Goal: Information Seeking & Learning: Learn about a topic

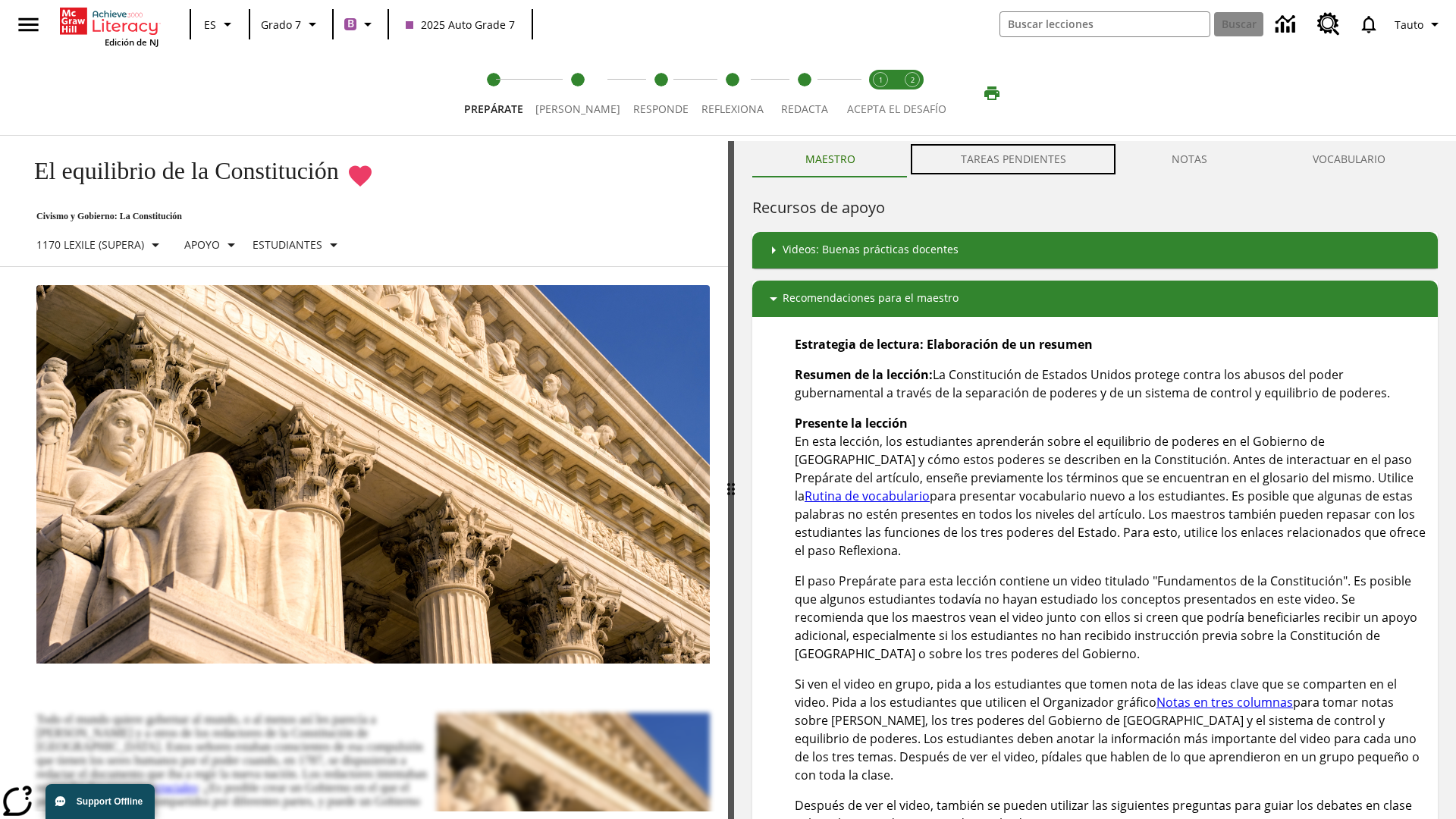
click at [1014, 160] on button "TAREAS PENDIENTES" at bounding box center [1013, 159] width 211 height 36
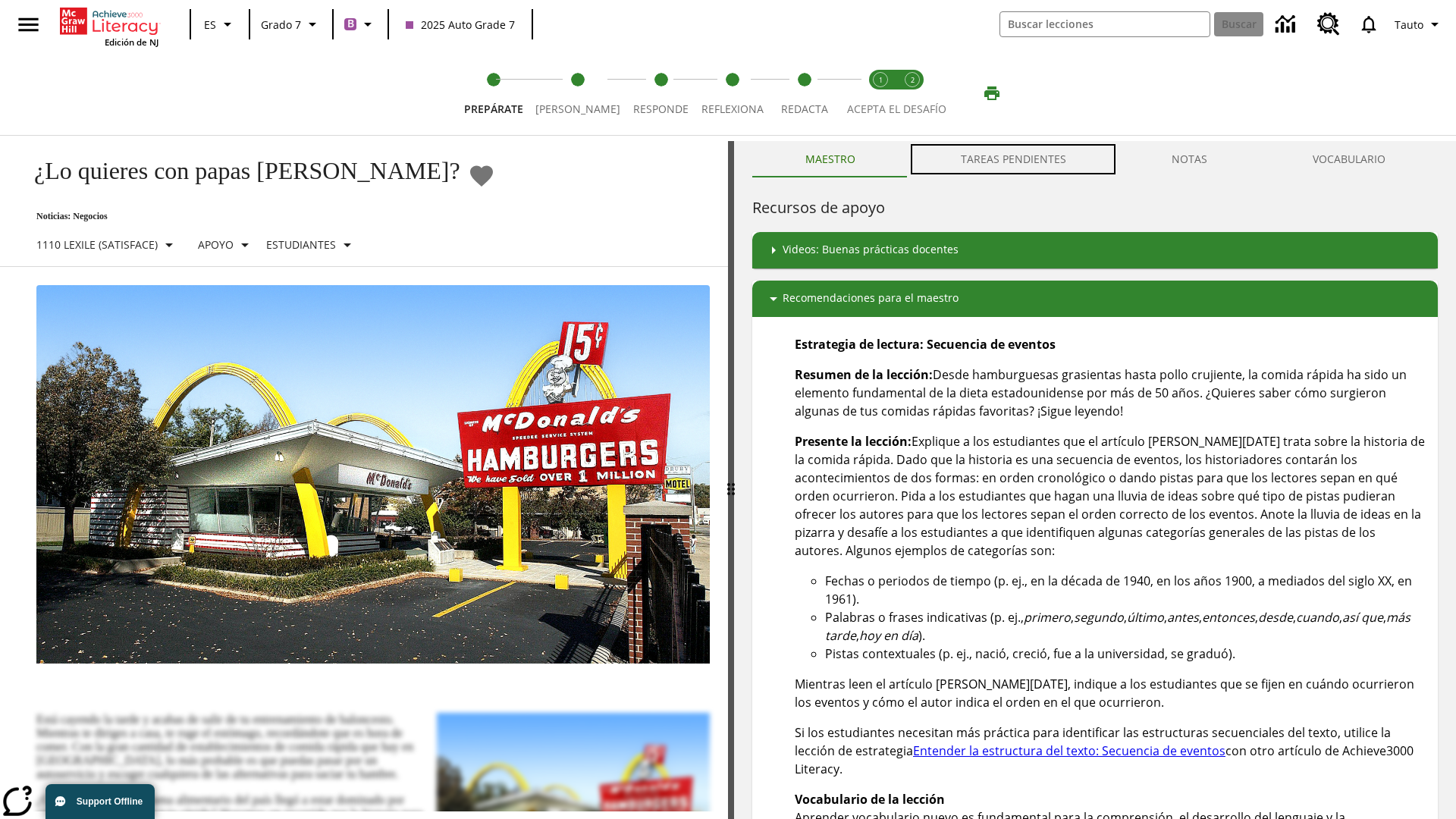
click at [1014, 160] on button "TAREAS PENDIENTES" at bounding box center [1013, 159] width 211 height 36
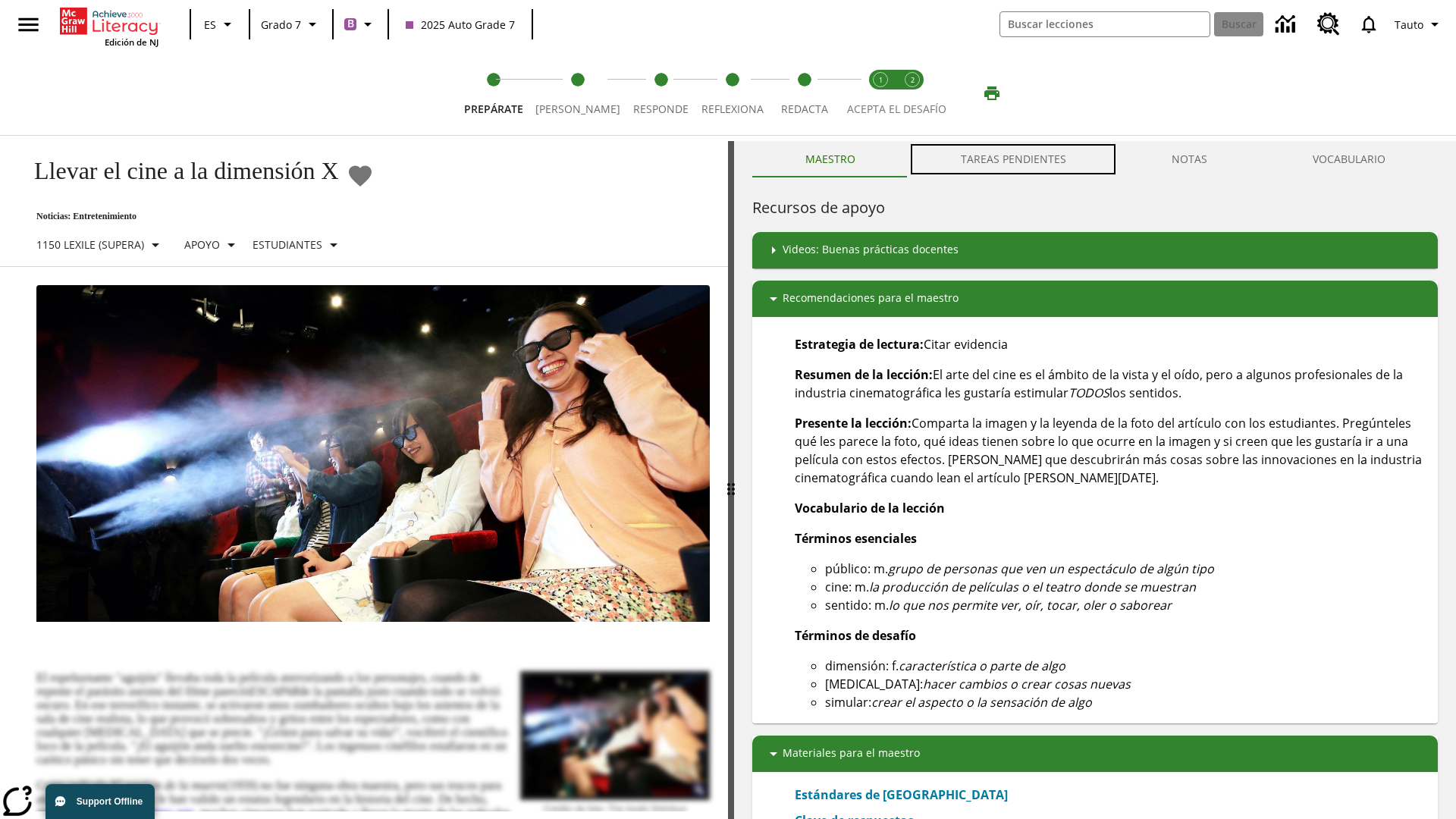
click at [1014, 160] on button "TAREAS PENDIENTES" at bounding box center [1013, 159] width 211 height 36
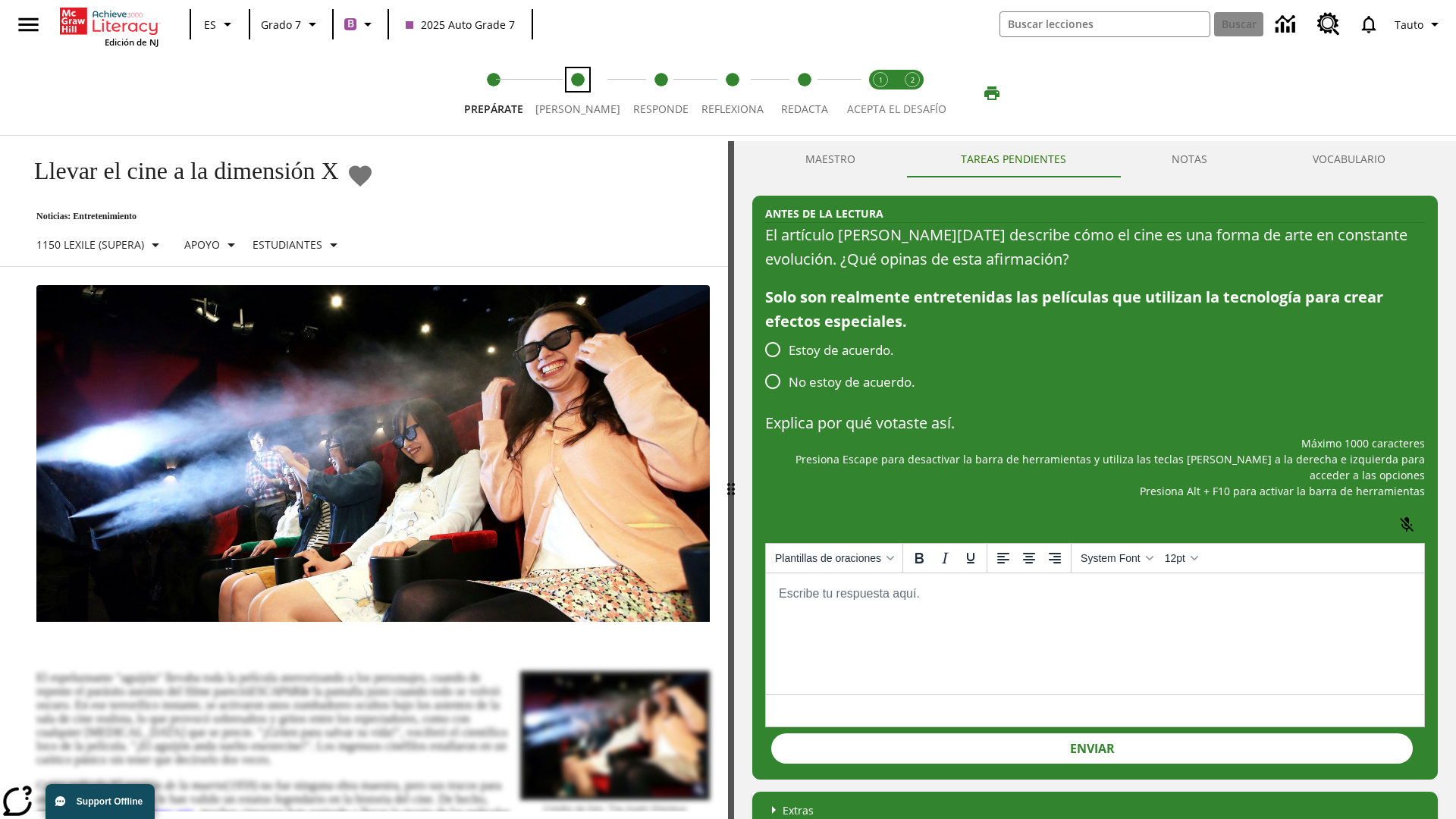
click at [571, 94] on span "[PERSON_NAME]" at bounding box center [577, 103] width 85 height 27
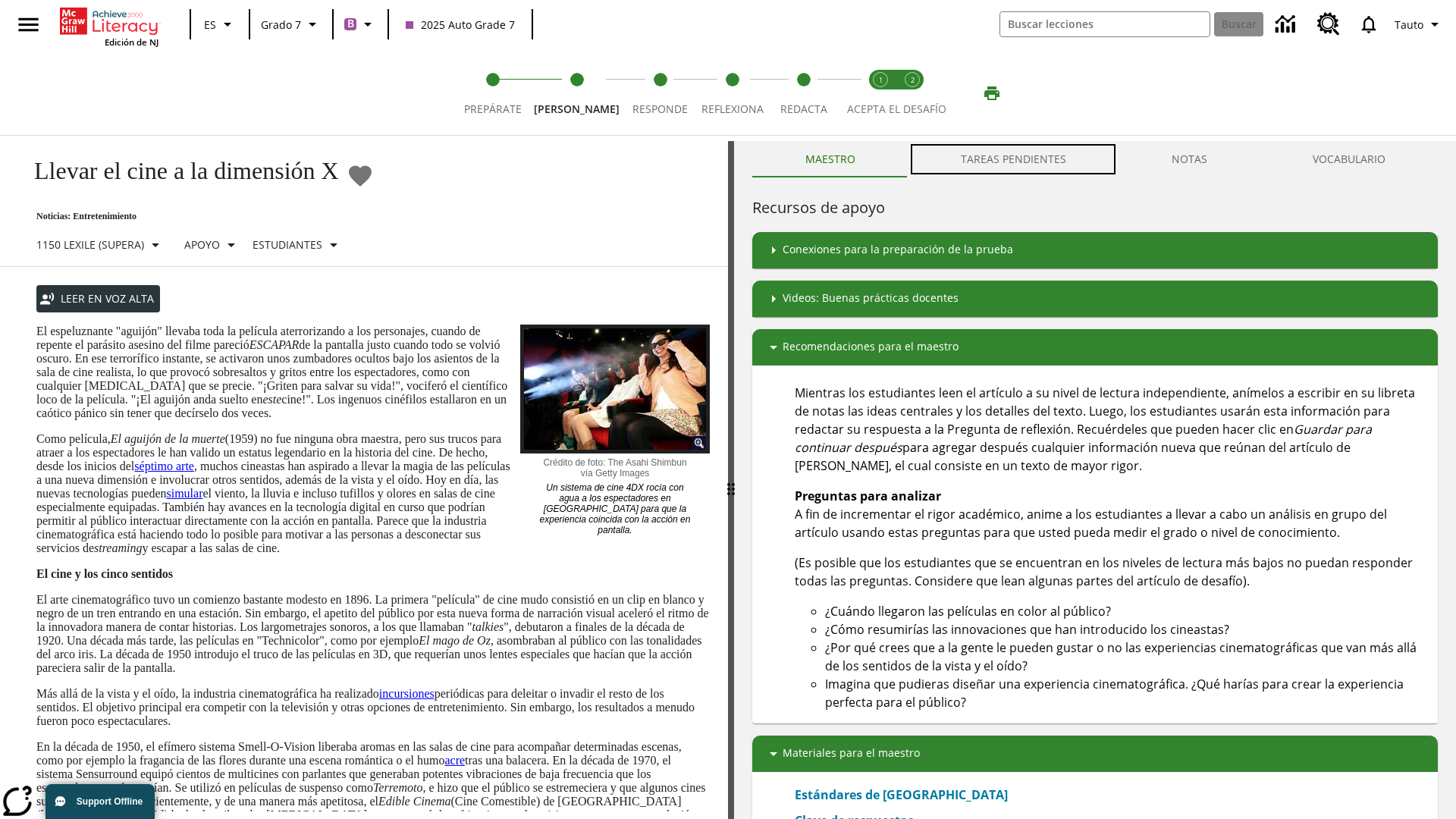
scroll to position [1, 0]
click at [1014, 160] on button "TAREAS PENDIENTES" at bounding box center [1013, 158] width 211 height 36
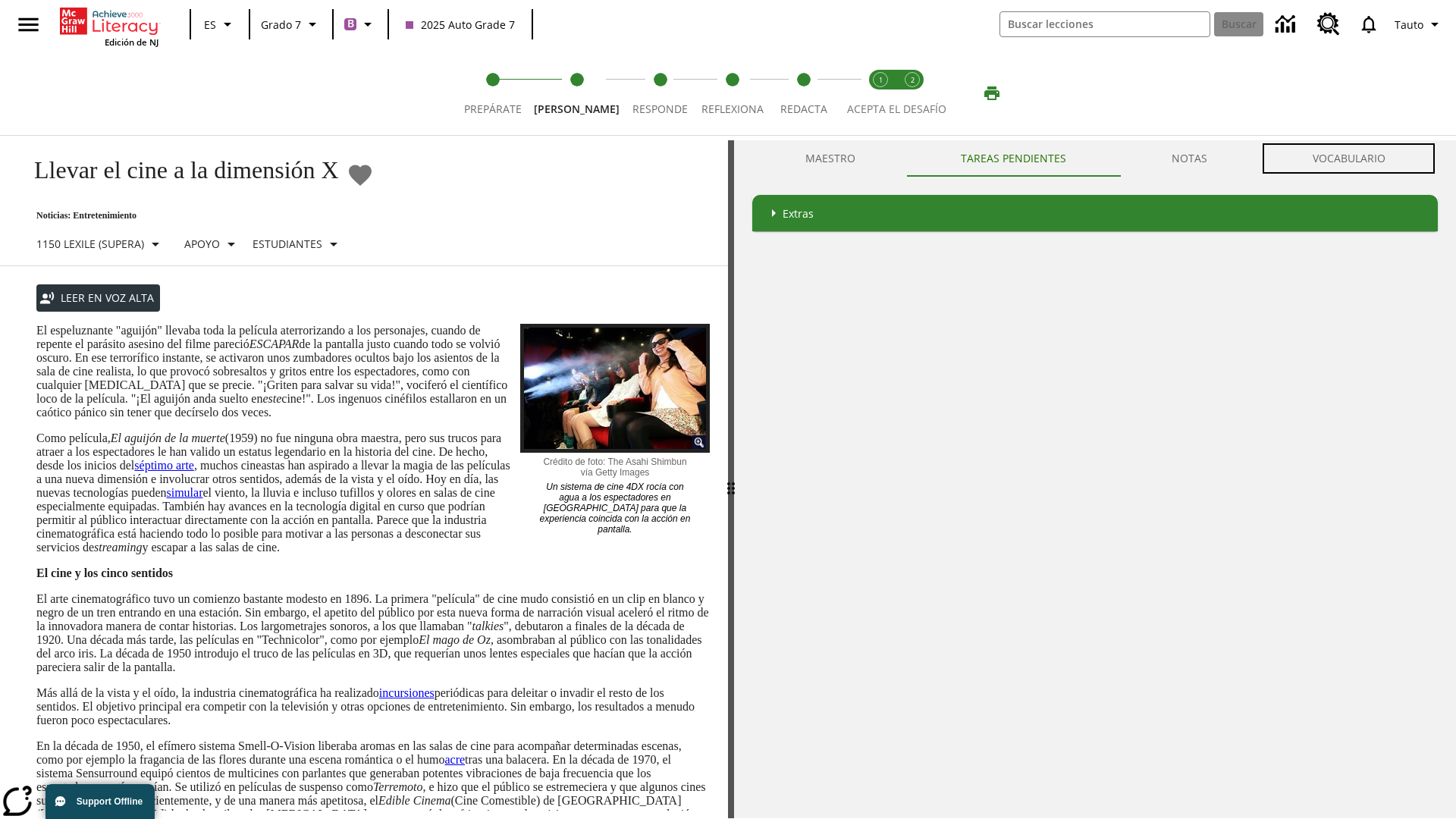
click at [1348, 159] on button "VOCABULARIO" at bounding box center [1348, 158] width 178 height 36
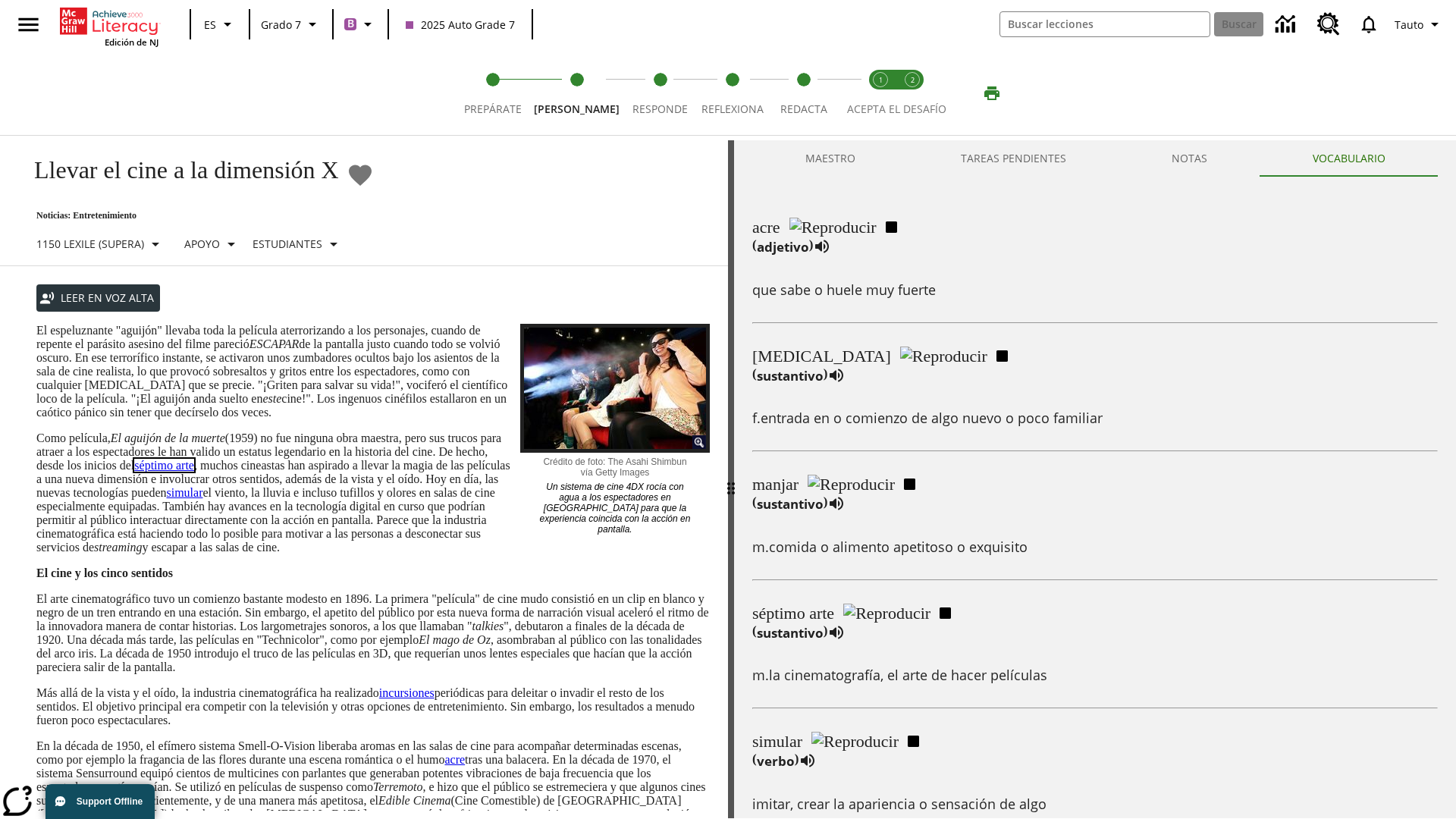
click at [194, 472] on link "séptimo arte" at bounding box center [164, 465] width 60 height 13
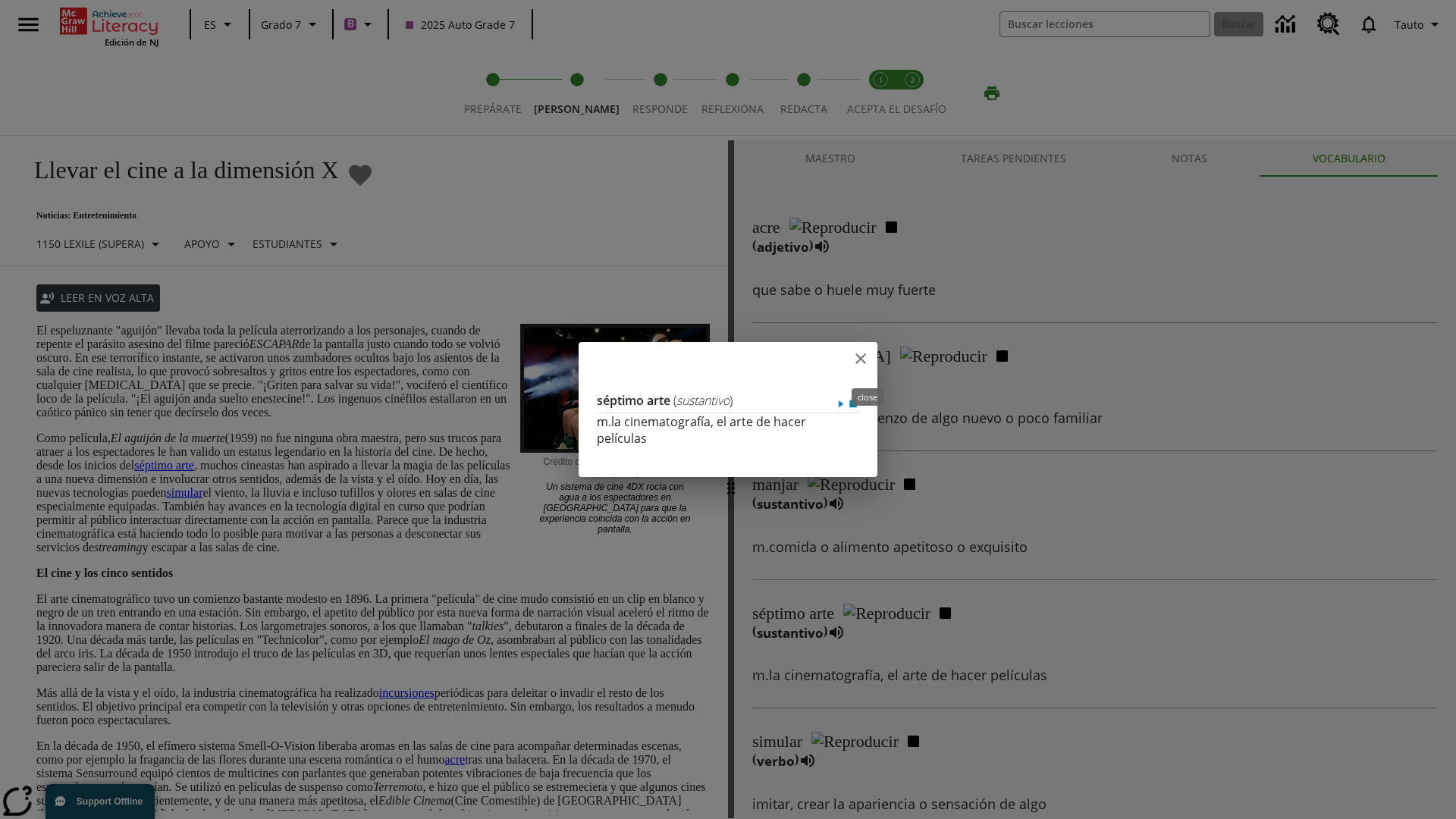
click at [866, 361] on icon "close" at bounding box center [860, 359] width 11 height 11
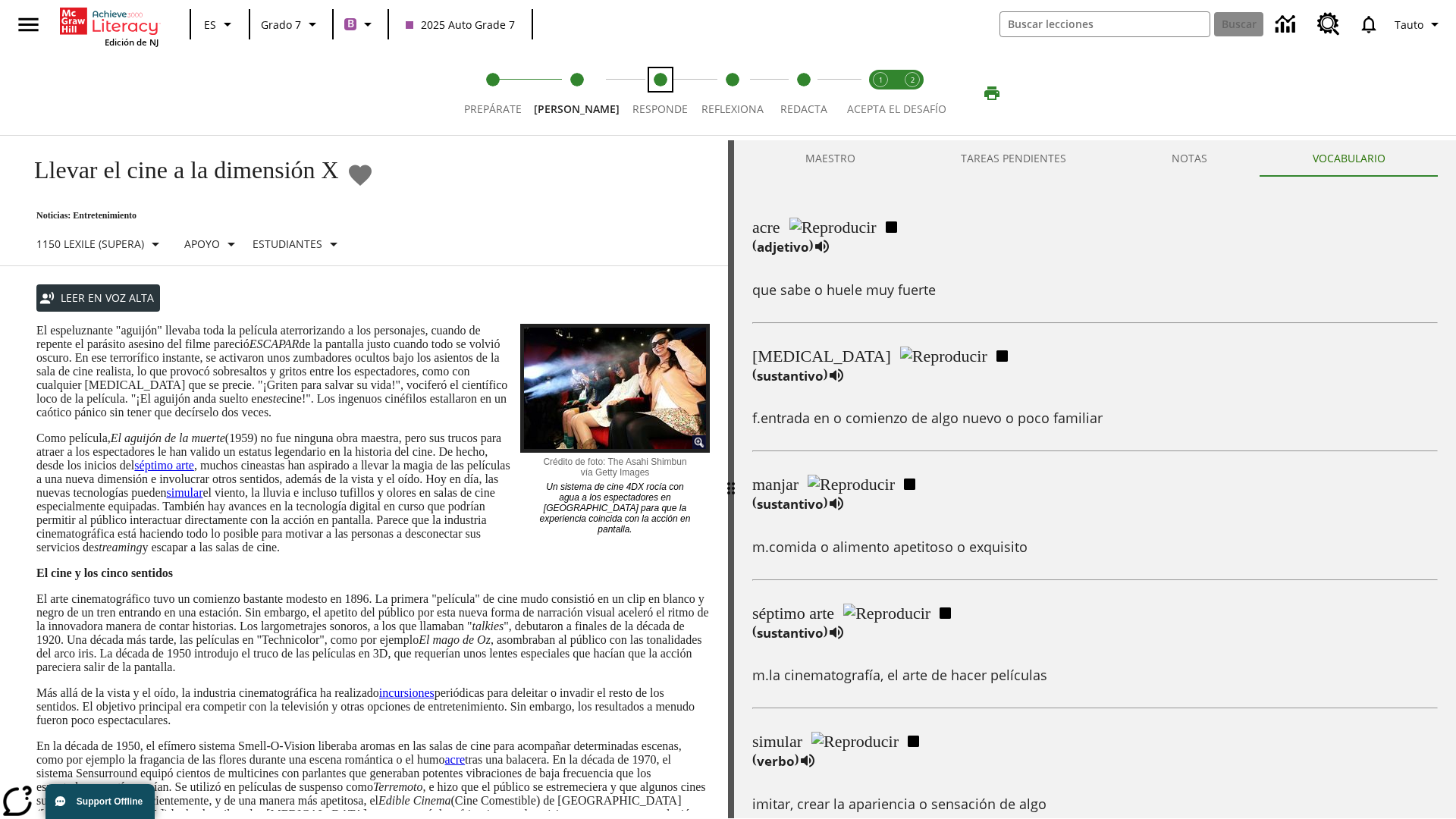
click at [647, 94] on span "Responde" at bounding box center [660, 103] width 56 height 27
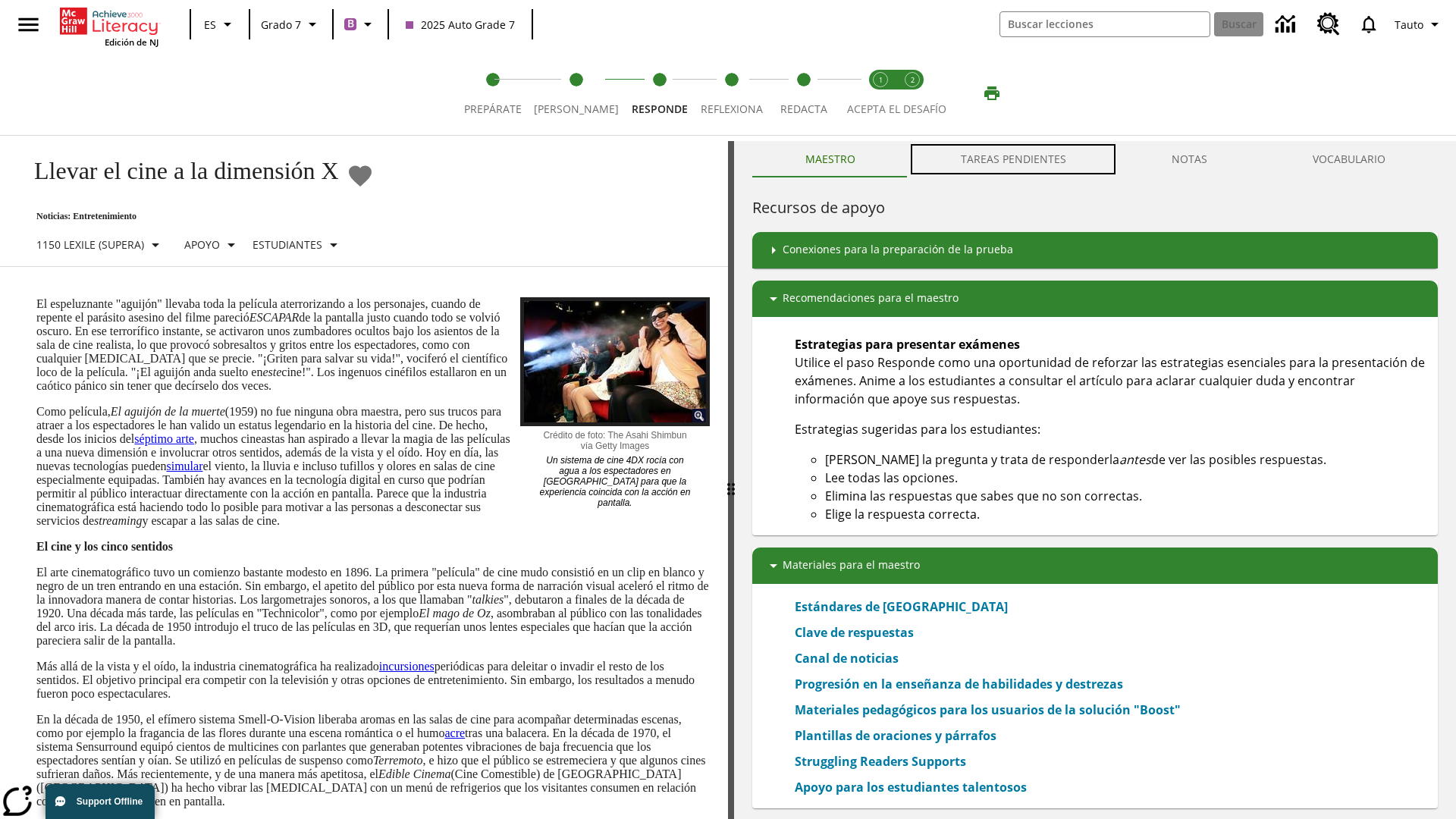
scroll to position [1, 0]
click at [1014, 160] on button "TAREAS PENDIENTES" at bounding box center [1013, 158] width 211 height 36
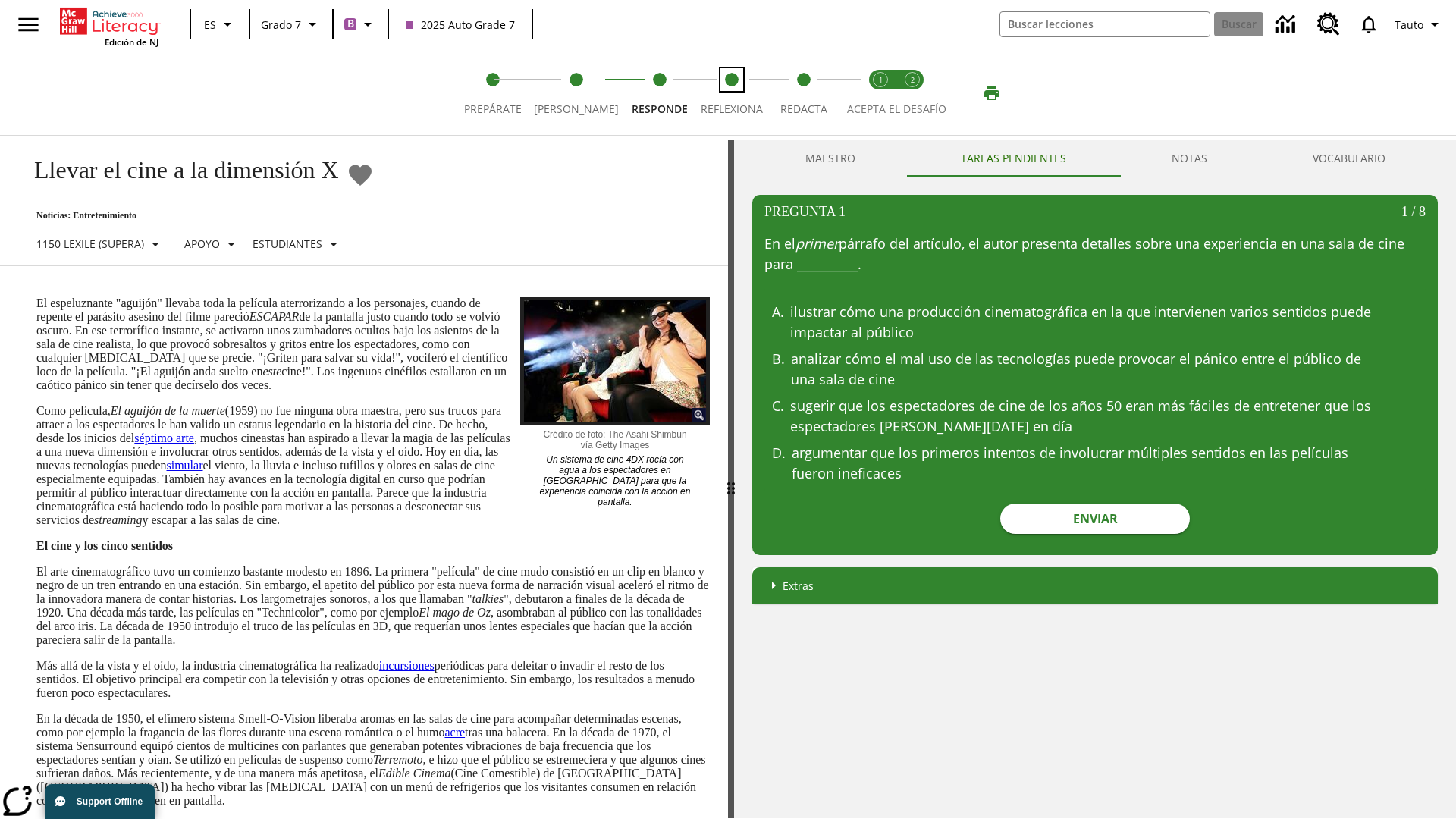
click at [724, 94] on span "Reflexiona" at bounding box center [732, 103] width 62 height 27
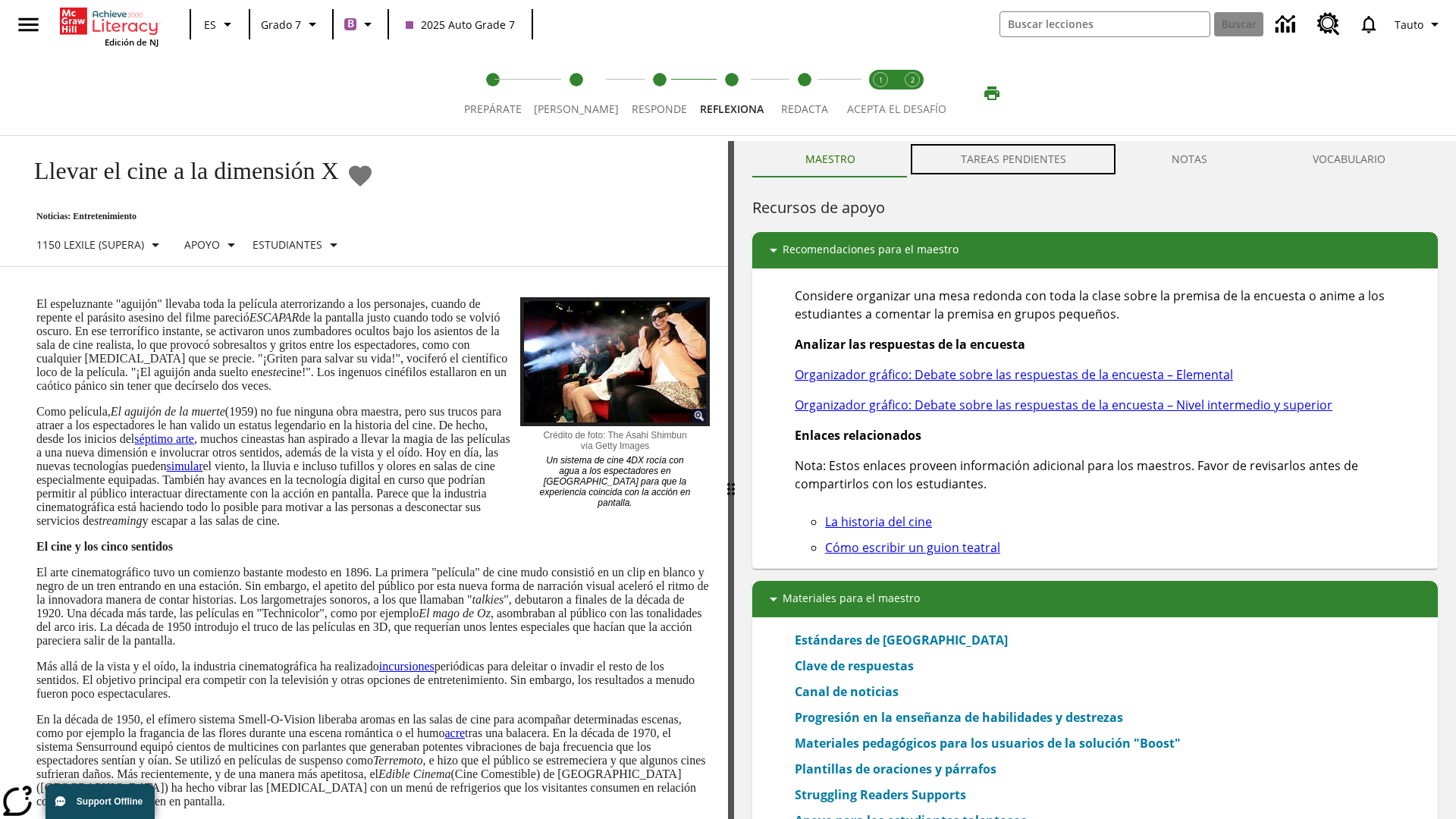
scroll to position [1, 0]
click at [1014, 160] on button "TAREAS PENDIENTES" at bounding box center [1013, 158] width 211 height 36
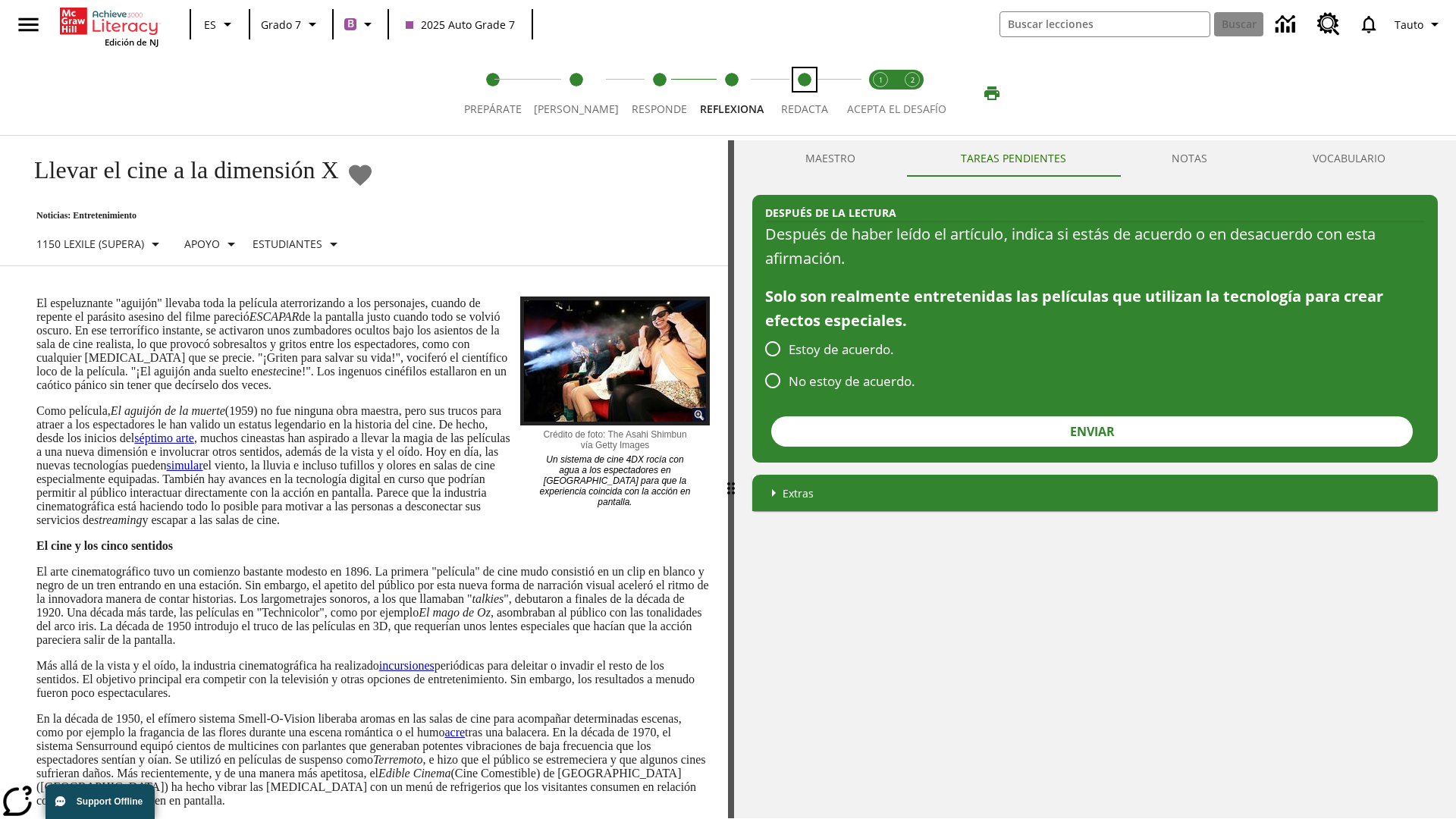
click at [800, 94] on span "Redacta" at bounding box center [804, 103] width 47 height 27
